Goal: Task Accomplishment & Management: Check status

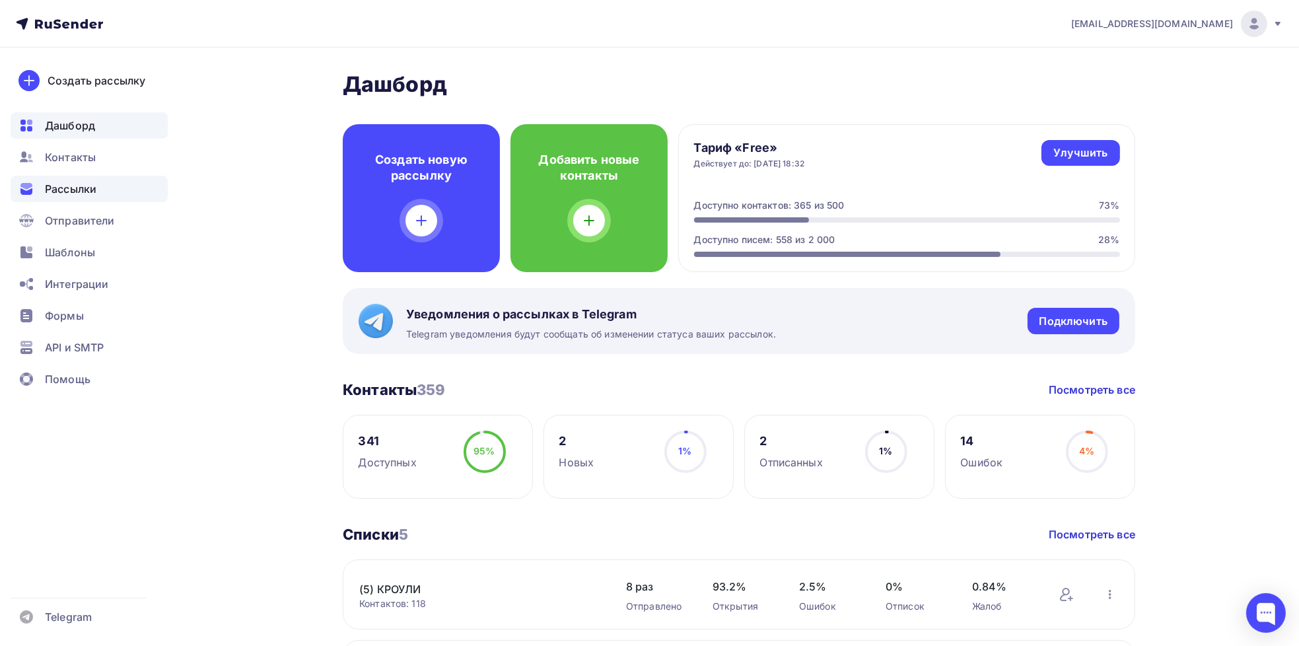
click at [64, 191] on span "Рассылки" at bounding box center [71, 189] width 52 height 16
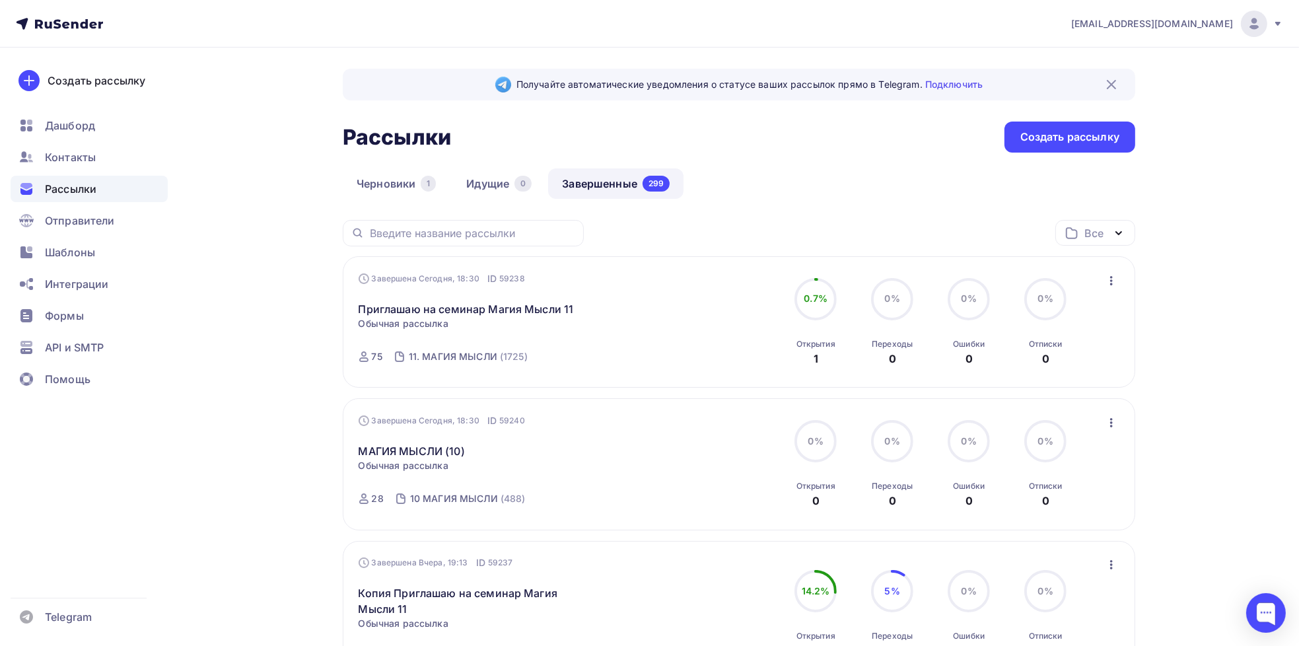
click at [635, 185] on link "Завершенные 299" at bounding box center [615, 183] width 135 height 30
click at [441, 310] on link "Приглашаю на семинар Магия Мысли 11" at bounding box center [466, 309] width 215 height 16
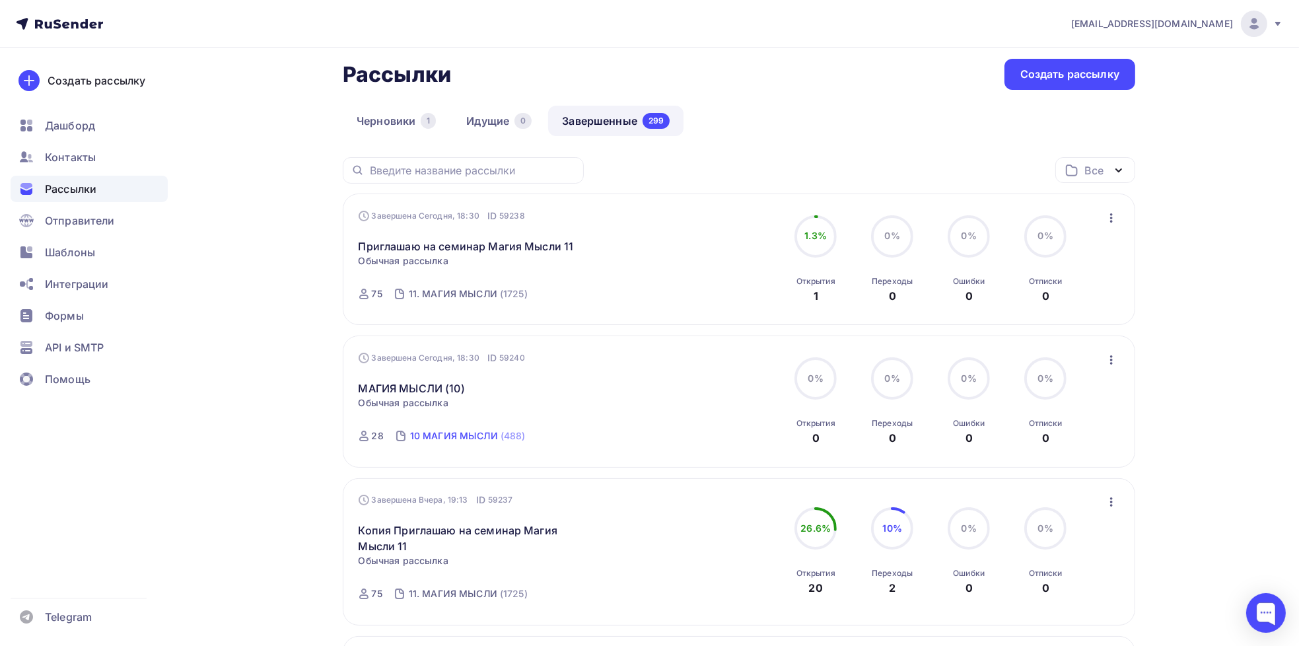
scroll to position [66, 0]
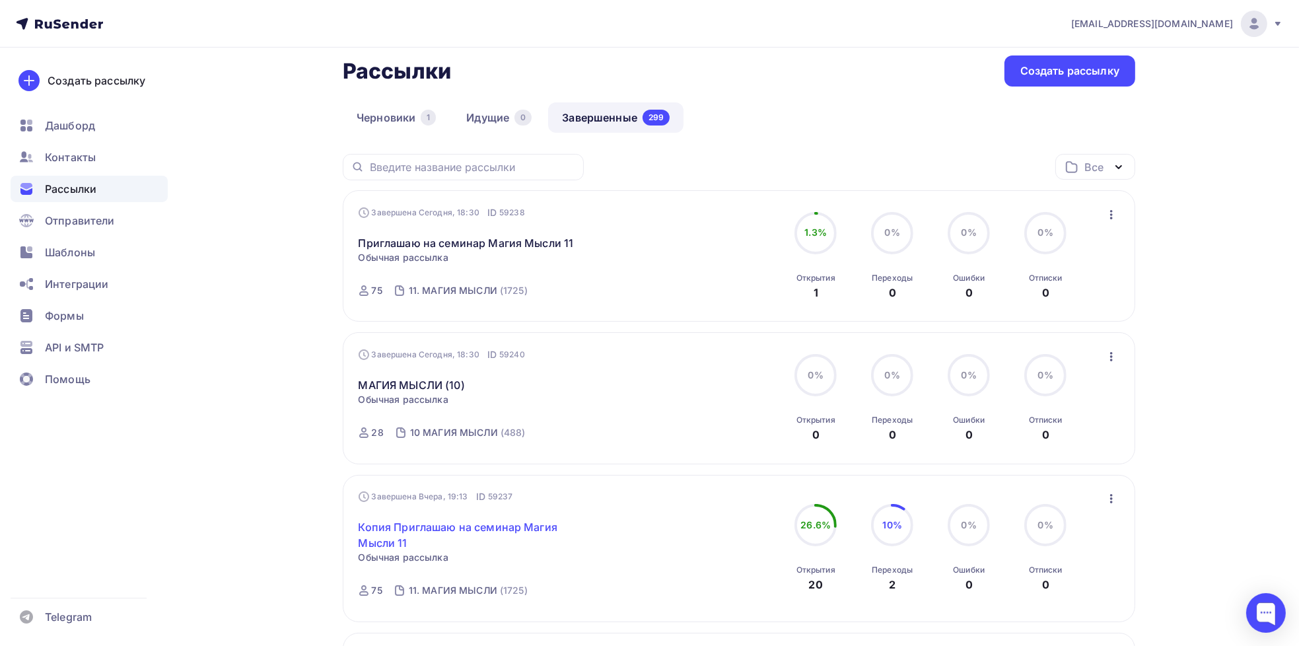
click at [473, 529] on link "Копия Приглашаю на семинар Магия Мысли 11" at bounding box center [472, 535] width 226 height 32
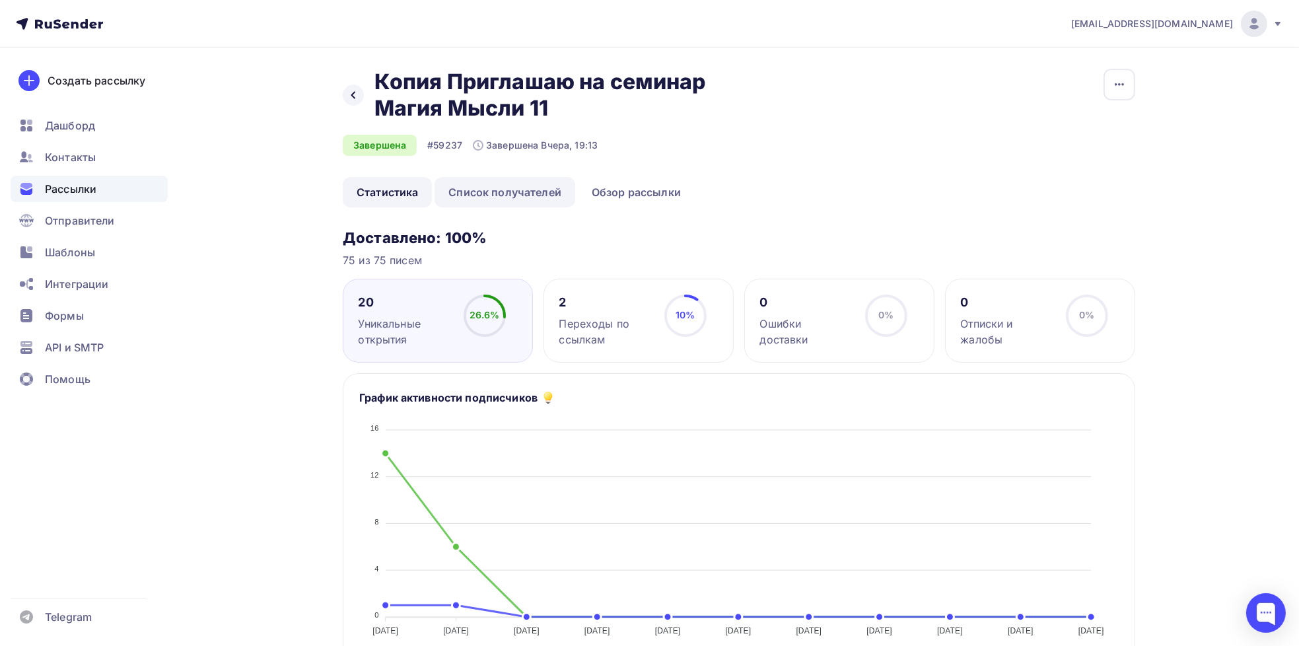
click at [520, 188] on link "Список получателей" at bounding box center [504, 192] width 141 height 30
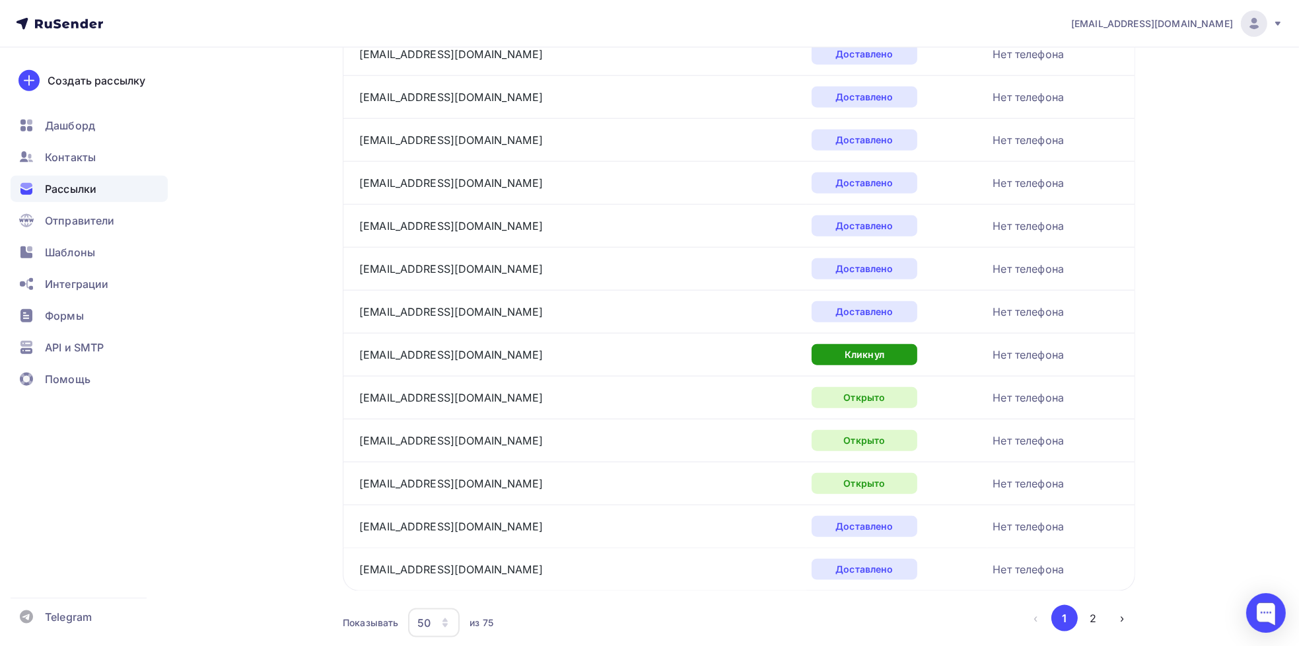
scroll to position [1902, 0]
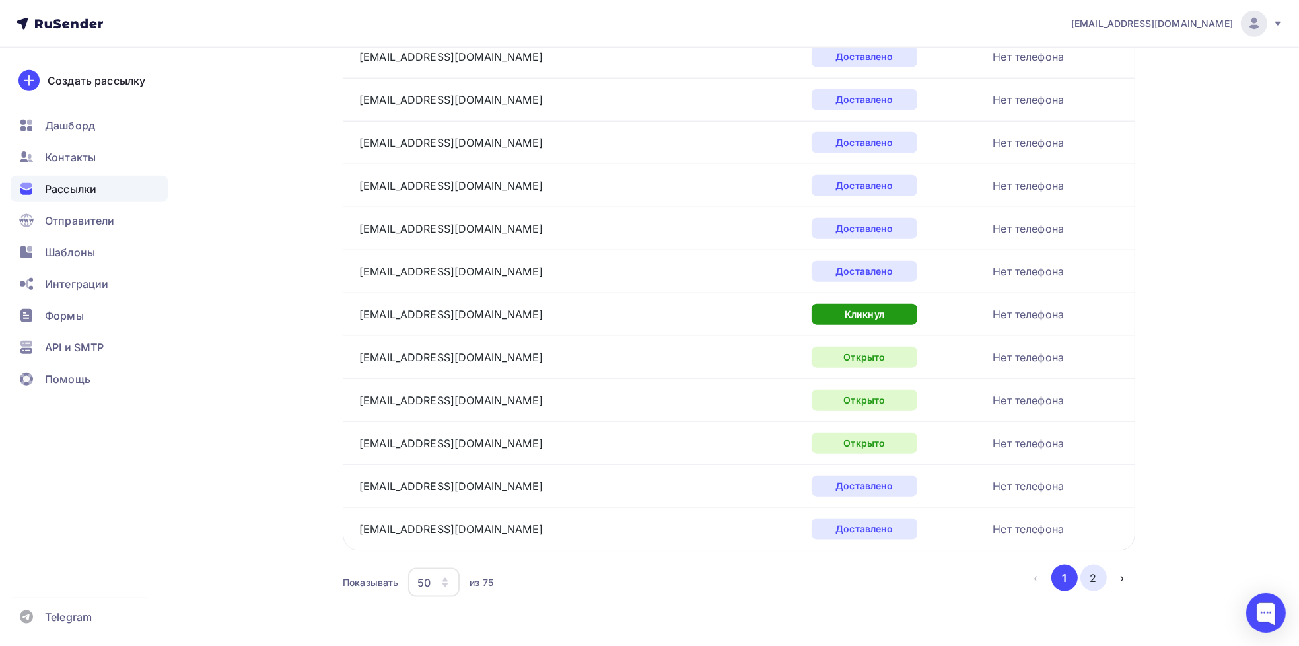
click at [1091, 575] on button "2" at bounding box center [1093, 578] width 26 height 26
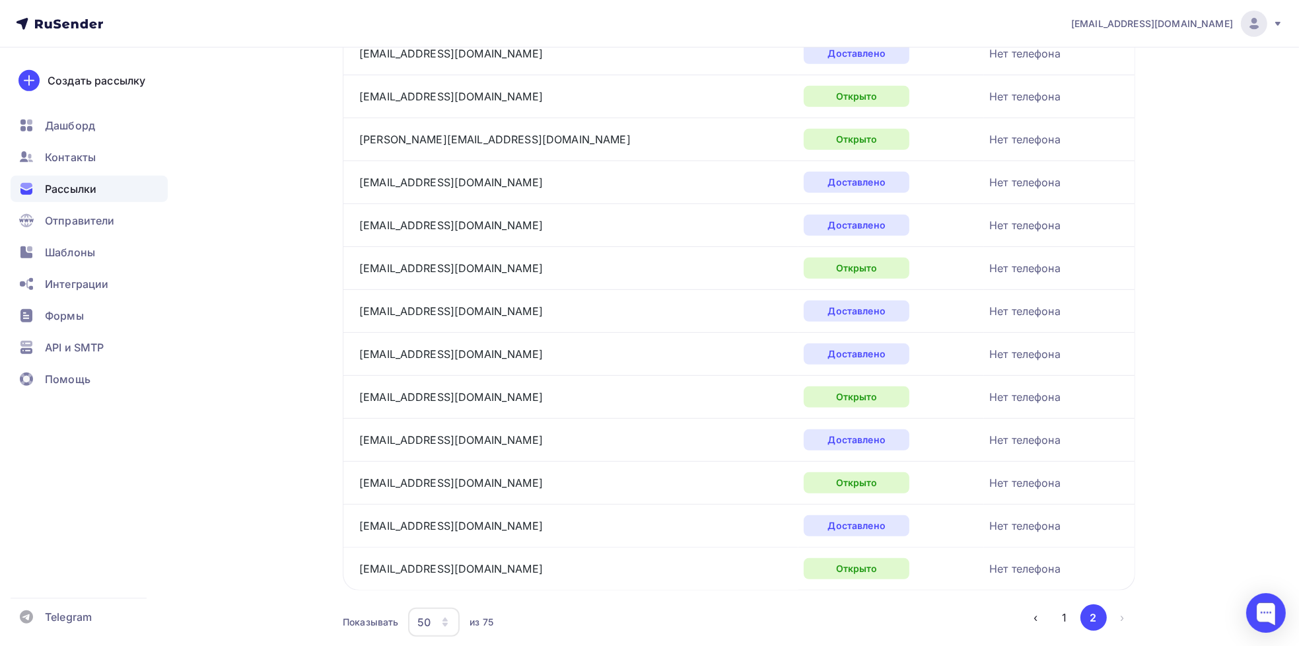
scroll to position [833, 0]
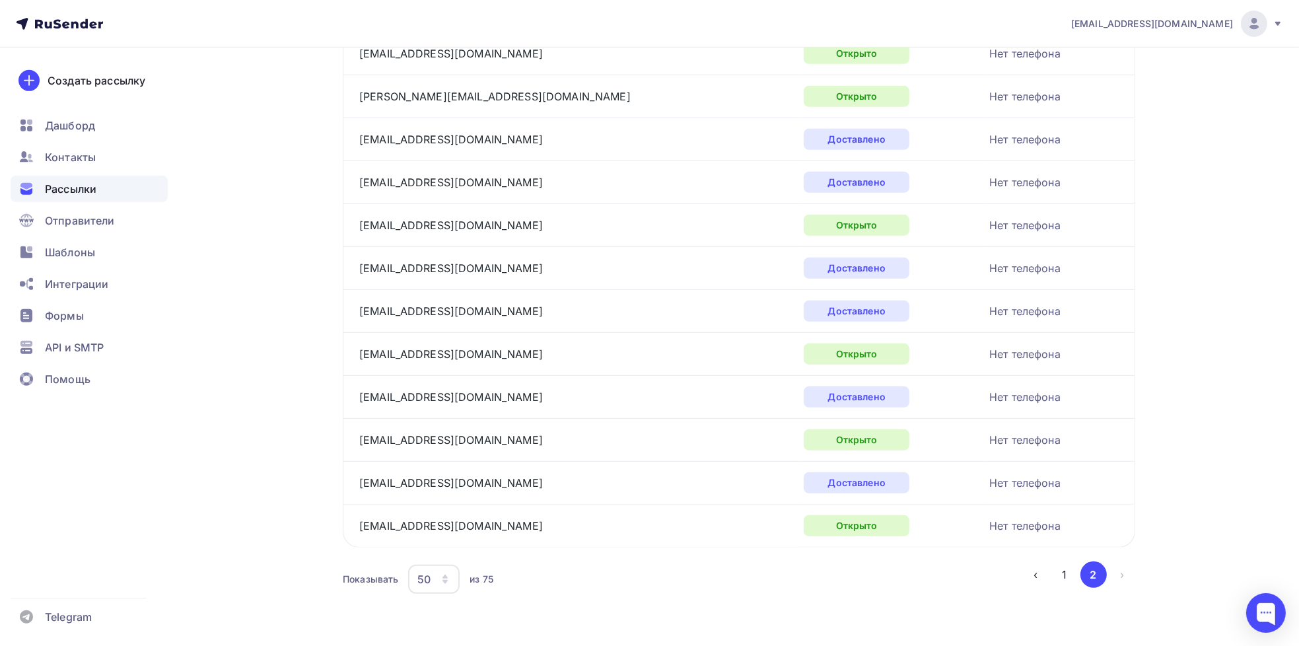
click at [1060, 569] on button "1" at bounding box center [1064, 574] width 26 height 26
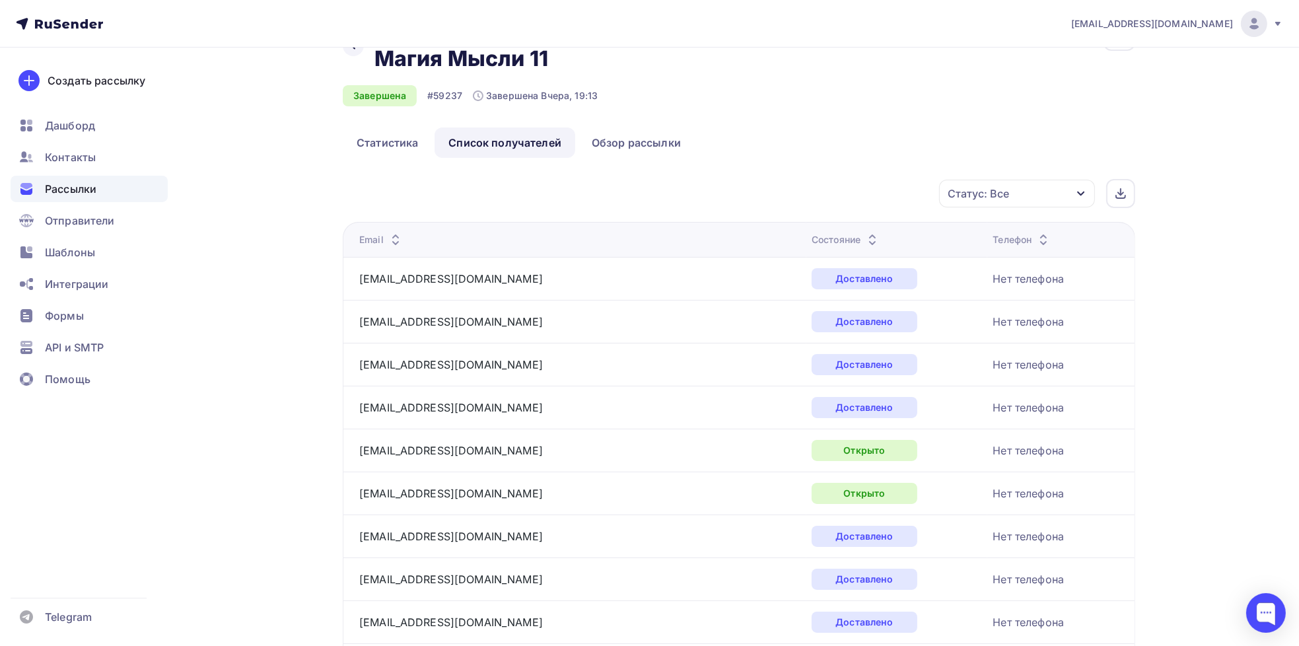
scroll to position [0, 0]
